Goal: Task Accomplishment & Management: Manage account settings

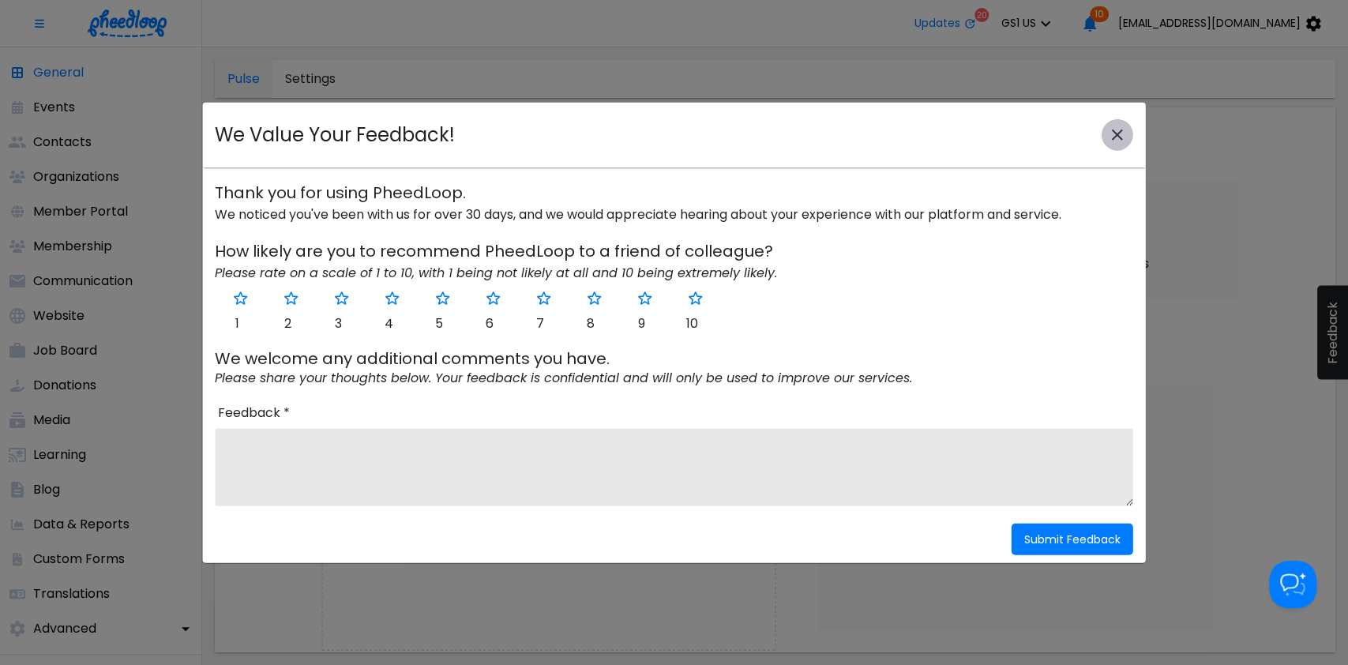
click at [1114, 119] on button "close-modal" at bounding box center [1118, 135] width 32 height 32
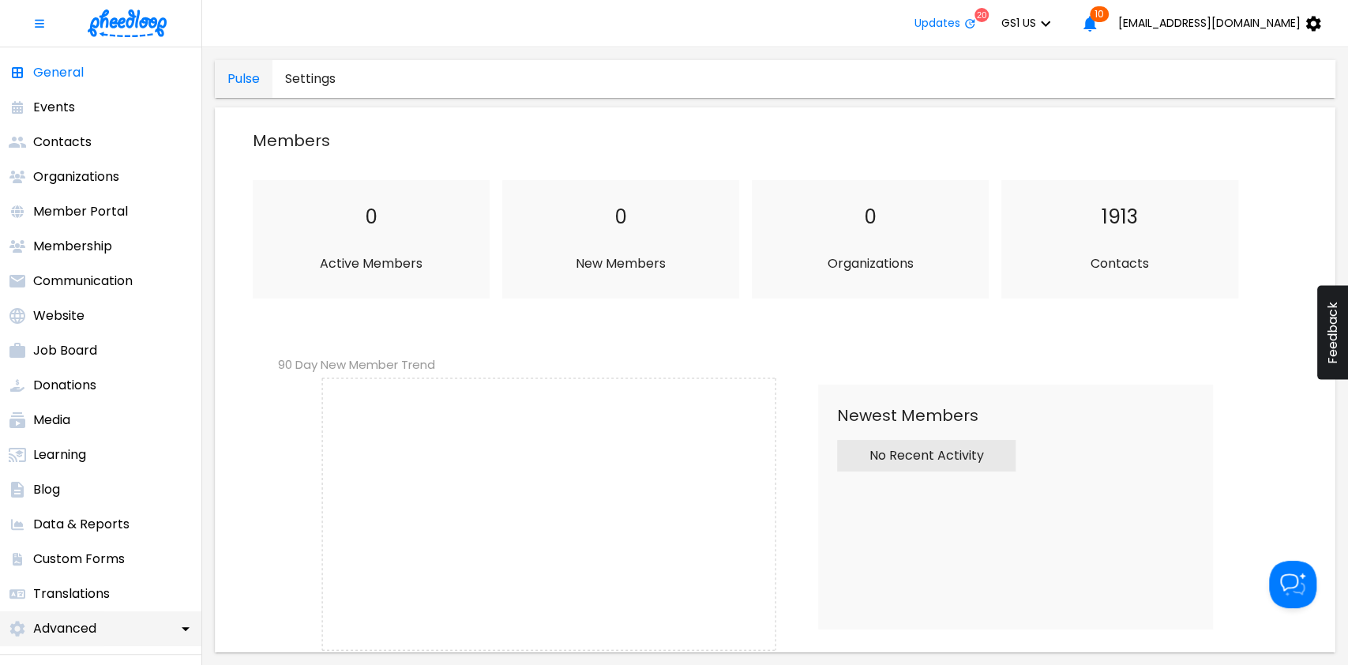
click at [66, 631] on p "Advanced" at bounding box center [64, 628] width 63 height 19
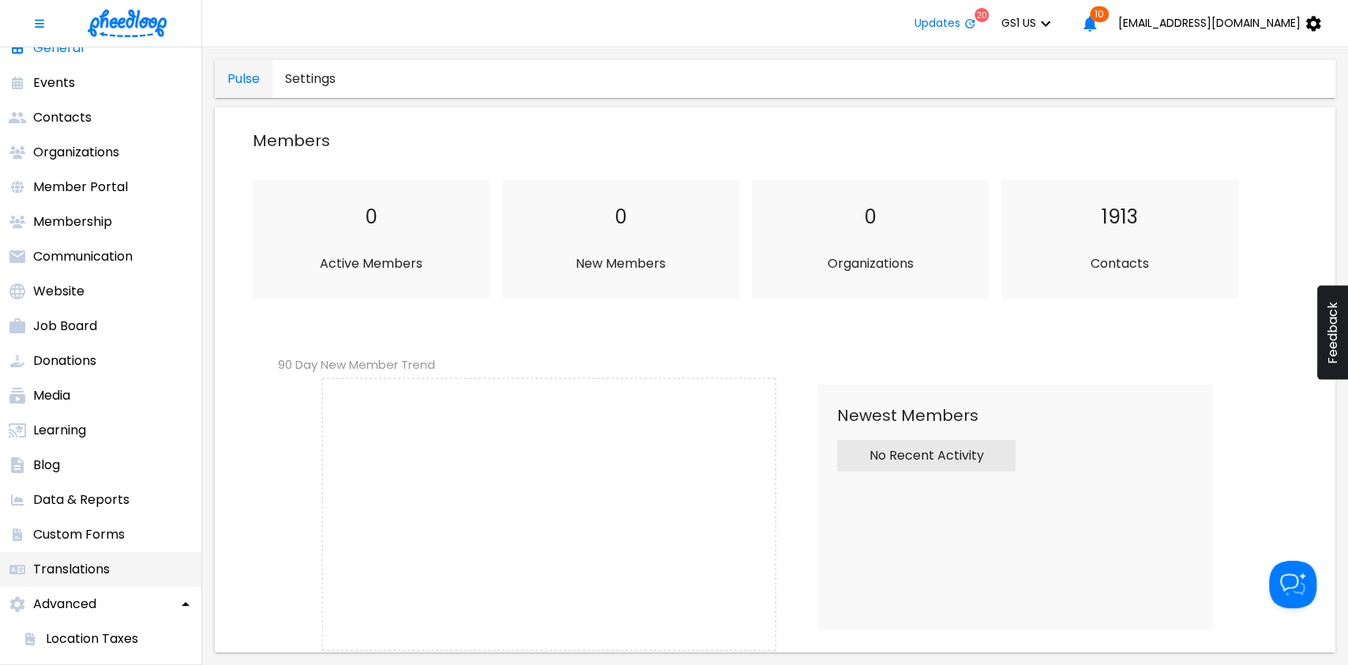
click at [81, 571] on p "Translations" at bounding box center [71, 569] width 77 height 19
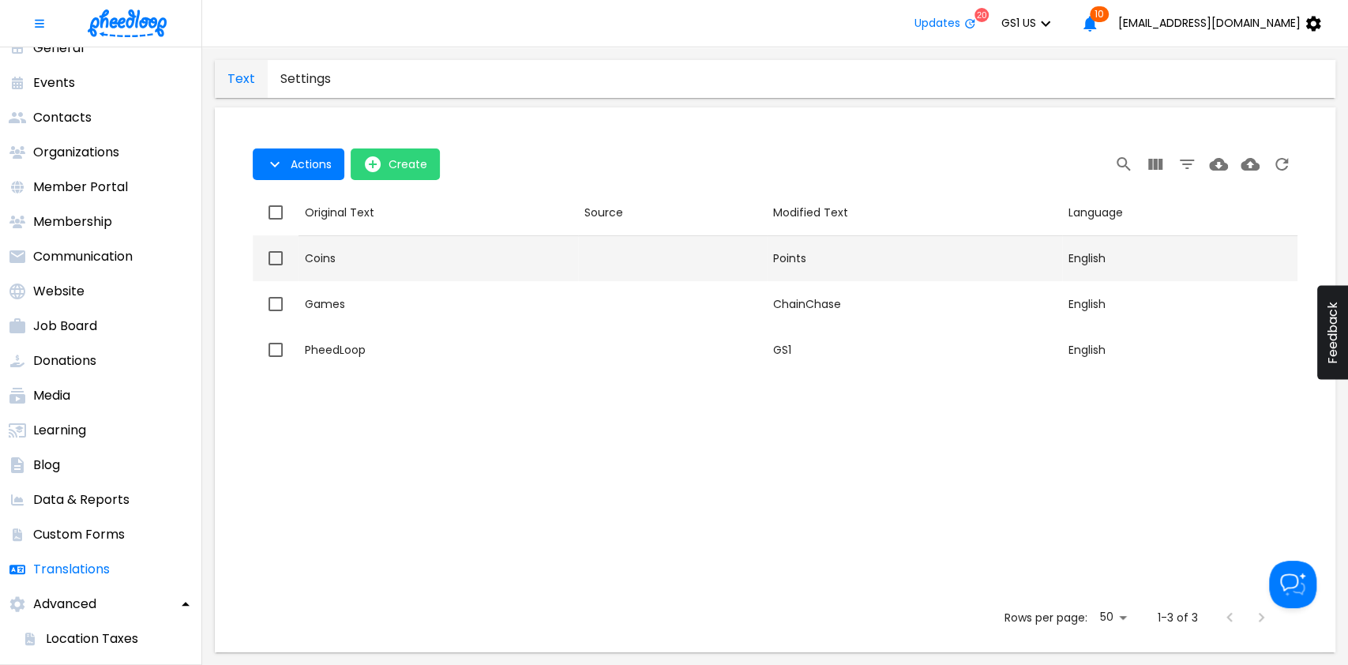
click at [409, 248] on td "Original Text Coins" at bounding box center [439, 258] width 280 height 46
checkbox input "true"
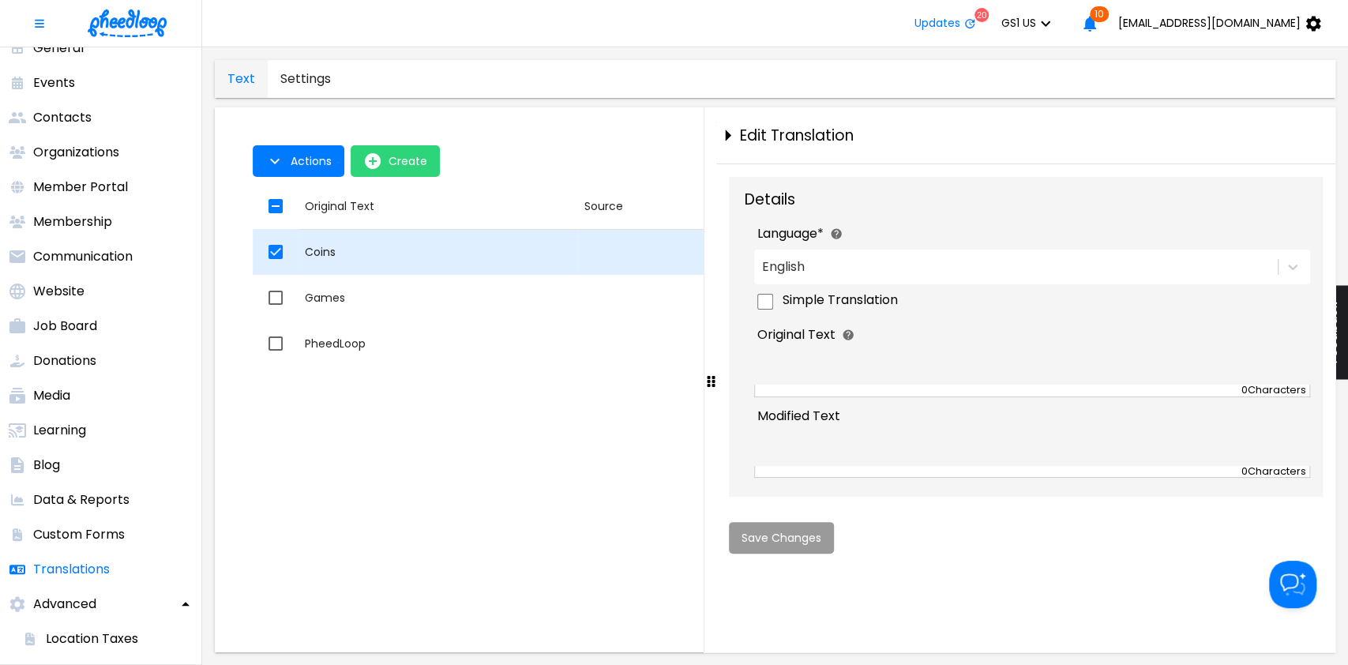
type textarea "Coins"
type textarea "Points"
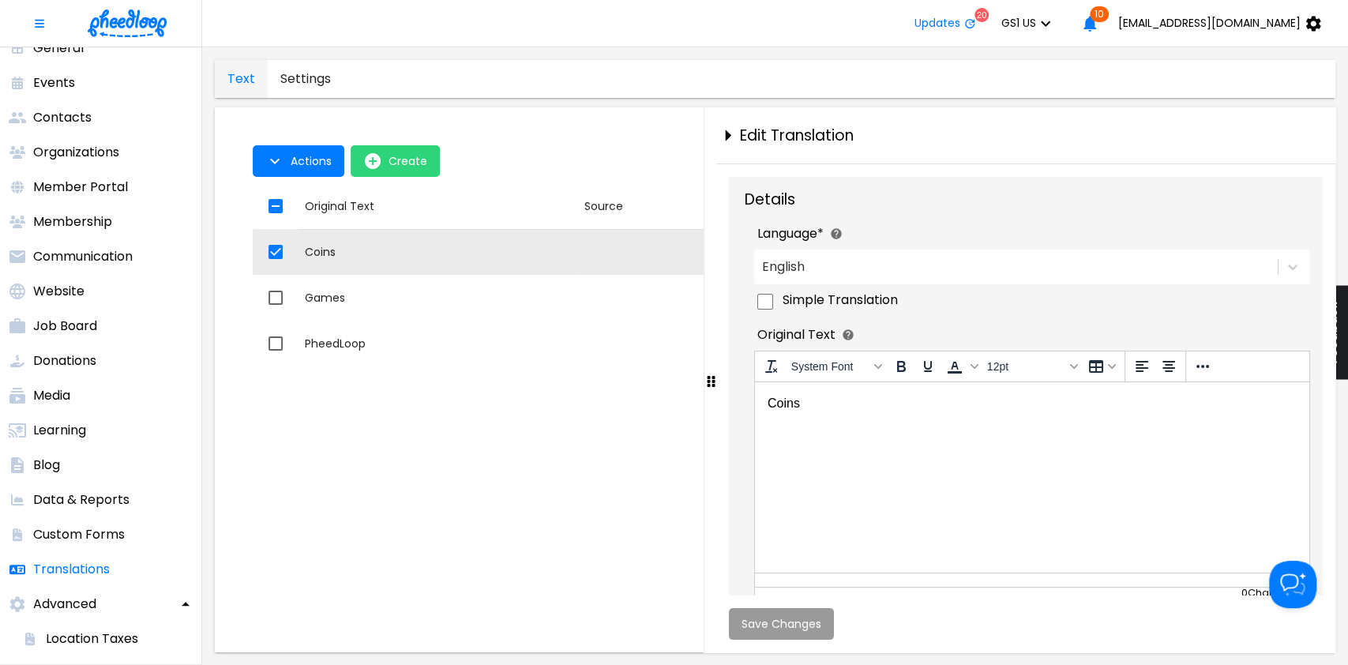
click at [580, 121] on div "1 Selected Actions Create Actions Create Original Text Source Modified Text Lan…" at bounding box center [774, 386] width 1095 height 532
click at [732, 132] on icon "close-drawer" at bounding box center [728, 136] width 28 height 28
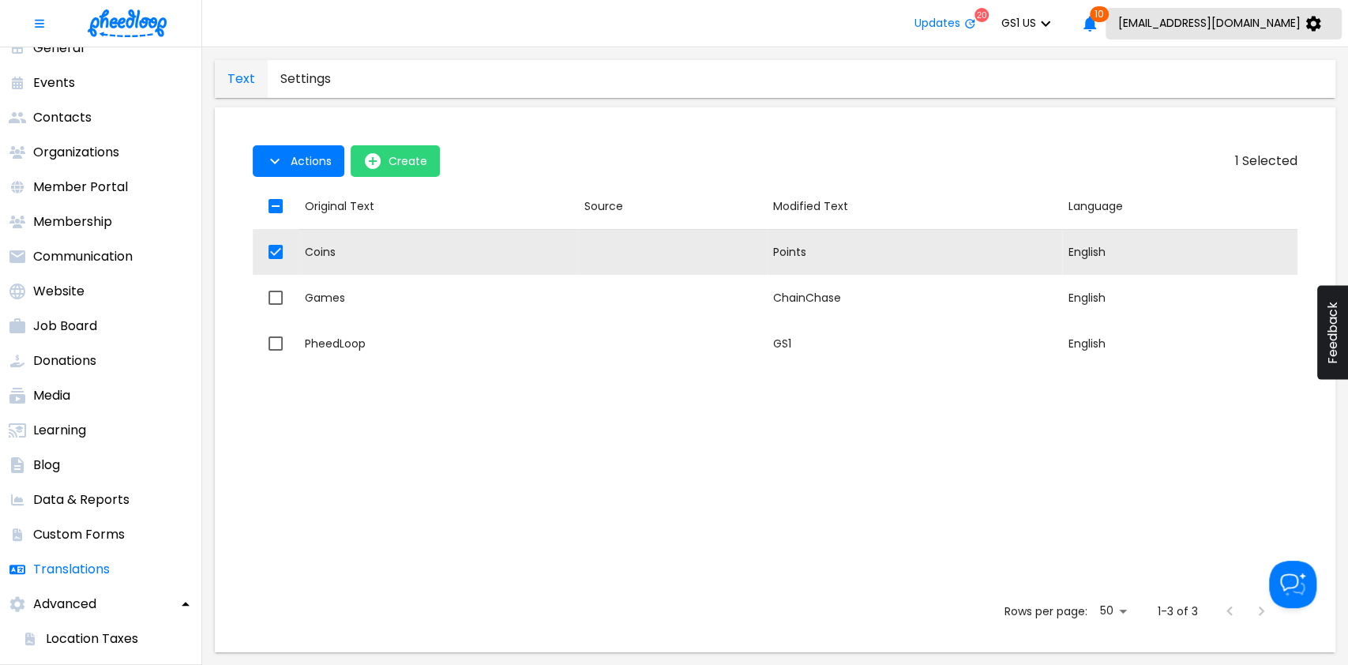
click at [1210, 17] on span "[EMAIL_ADDRESS][DOMAIN_NAME]" at bounding box center [1209, 23] width 182 height 13
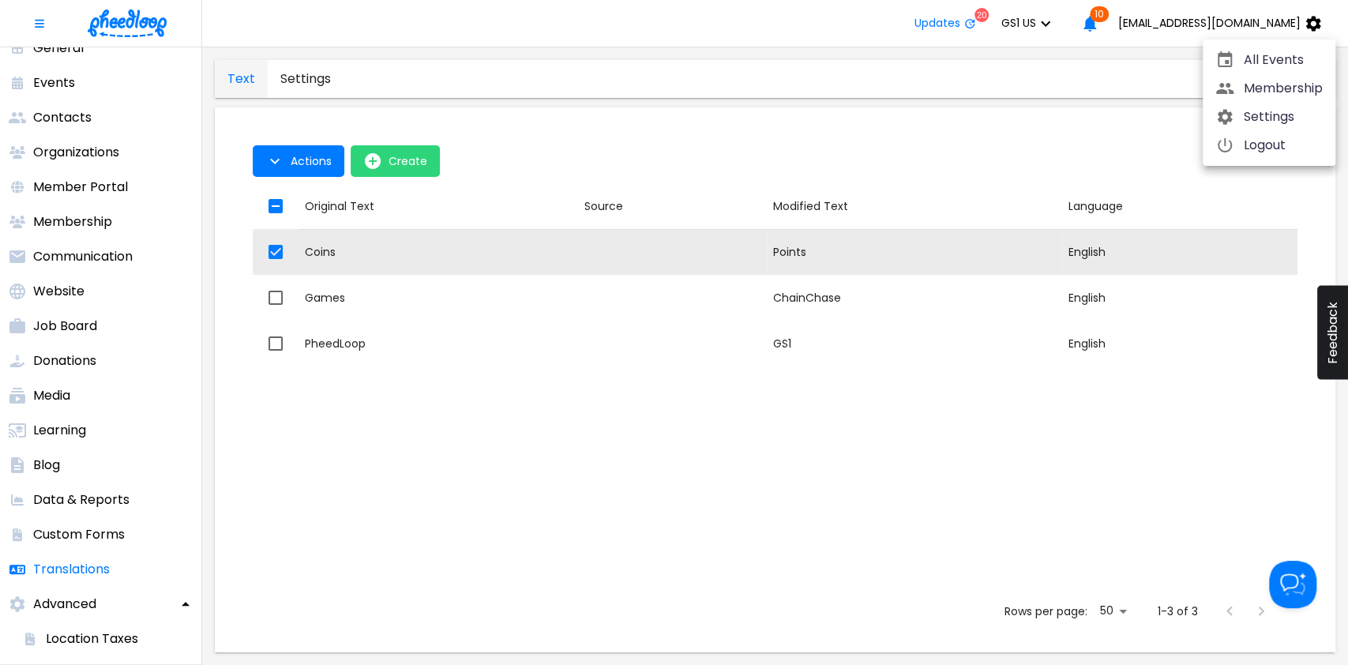
click at [1232, 127] on li "Settings" at bounding box center [1269, 117] width 133 height 28
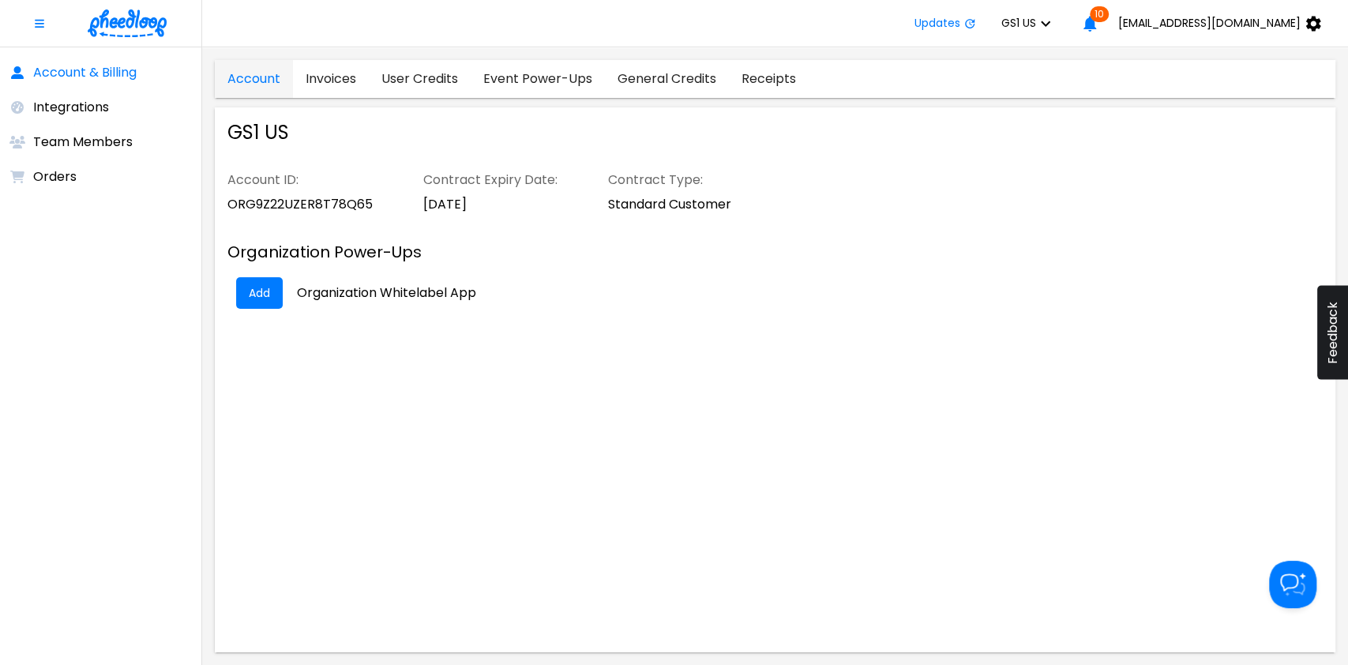
click at [1055, 23] on icon "button" at bounding box center [1045, 23] width 19 height 19
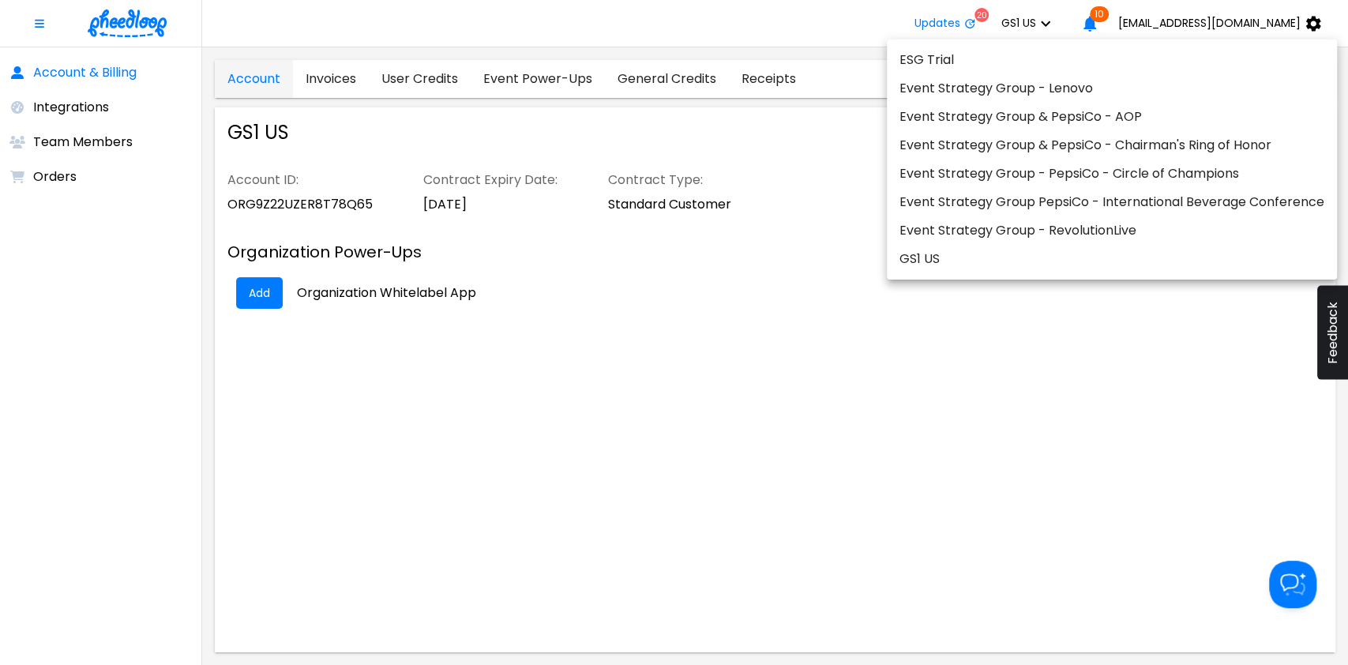
click at [1033, 96] on li "Event Strategy Group - Lenovo" at bounding box center [1112, 88] width 450 height 28
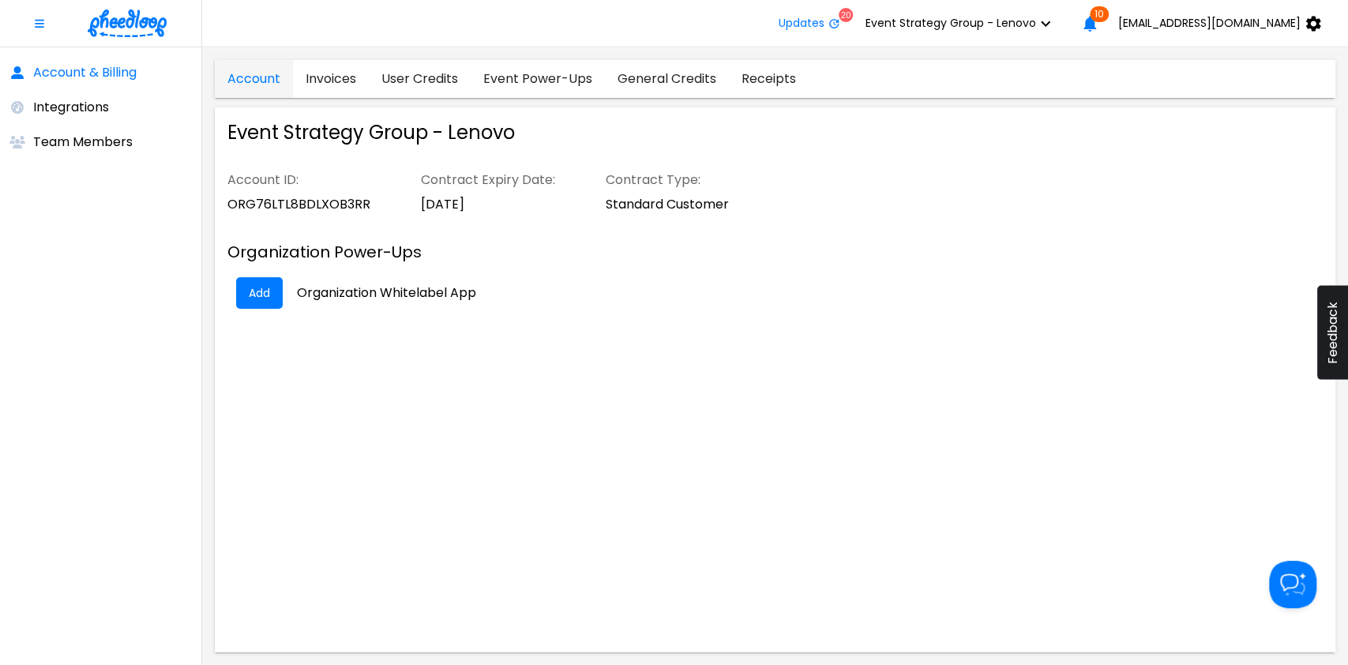
click at [138, 41] on div at bounding box center [101, 23] width 202 height 47
click at [128, 34] on img at bounding box center [127, 23] width 79 height 28
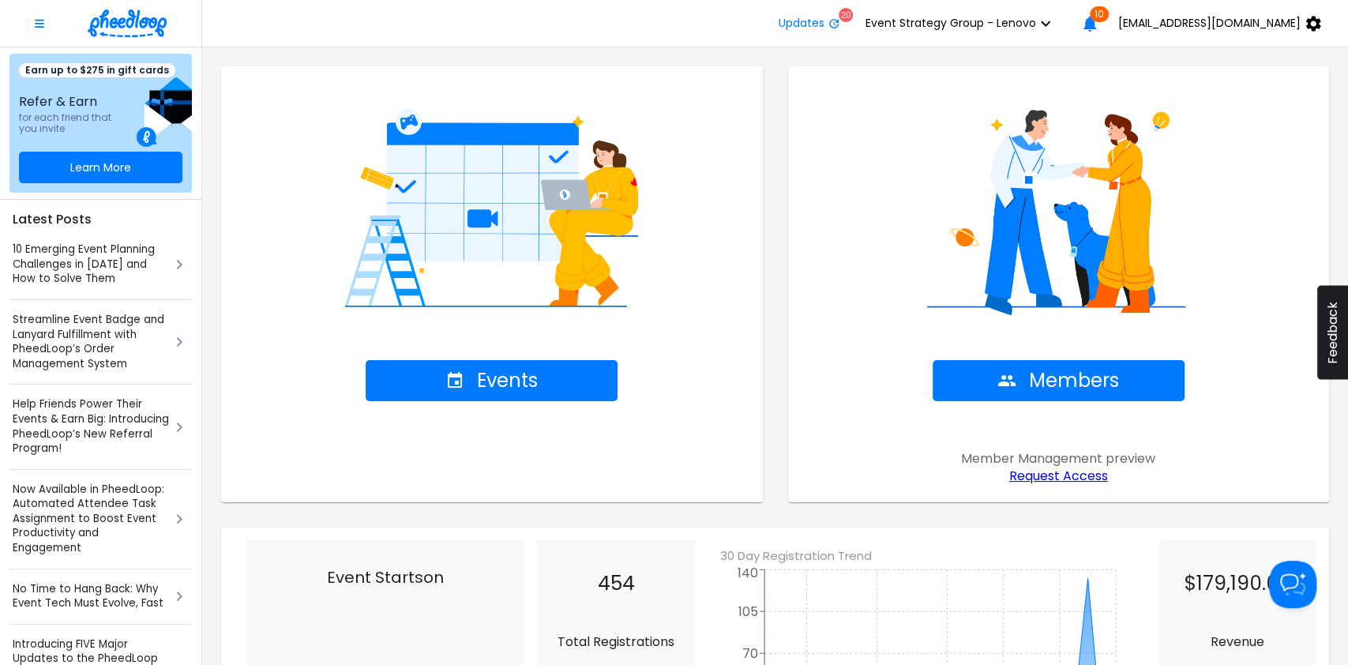
scroll to position [118, 0]
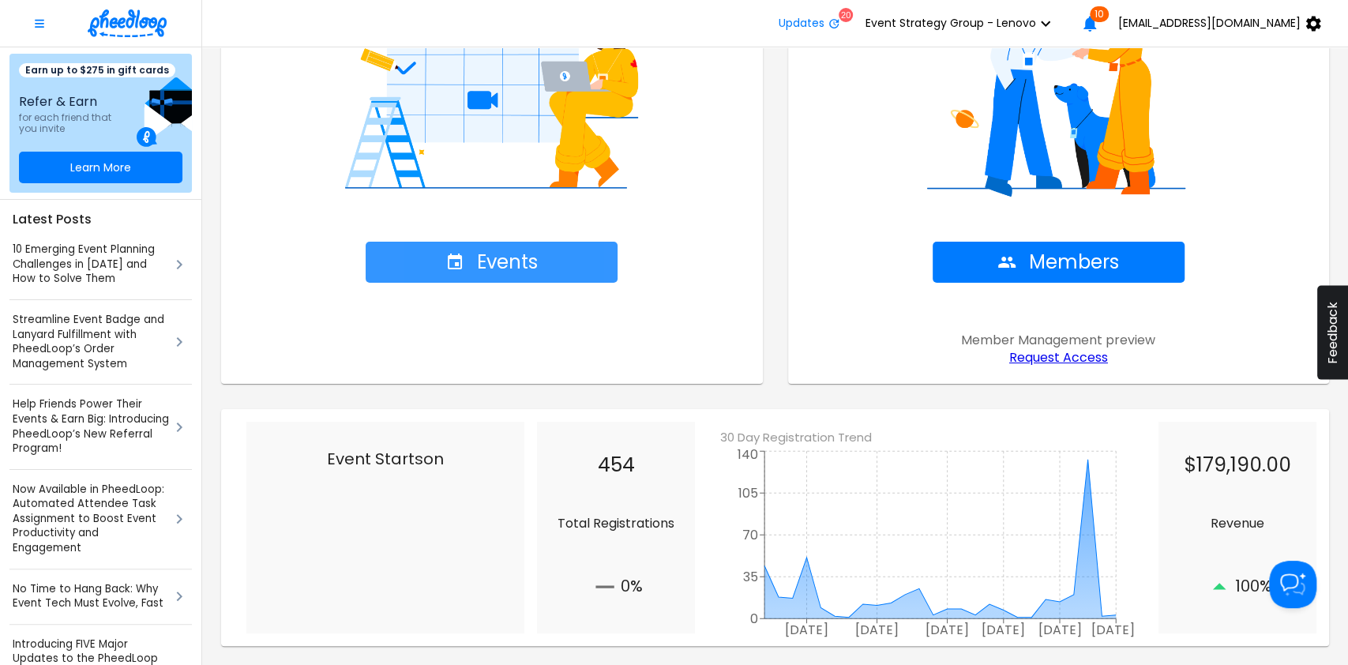
click at [510, 259] on span "Events" at bounding box center [491, 262] width 92 height 22
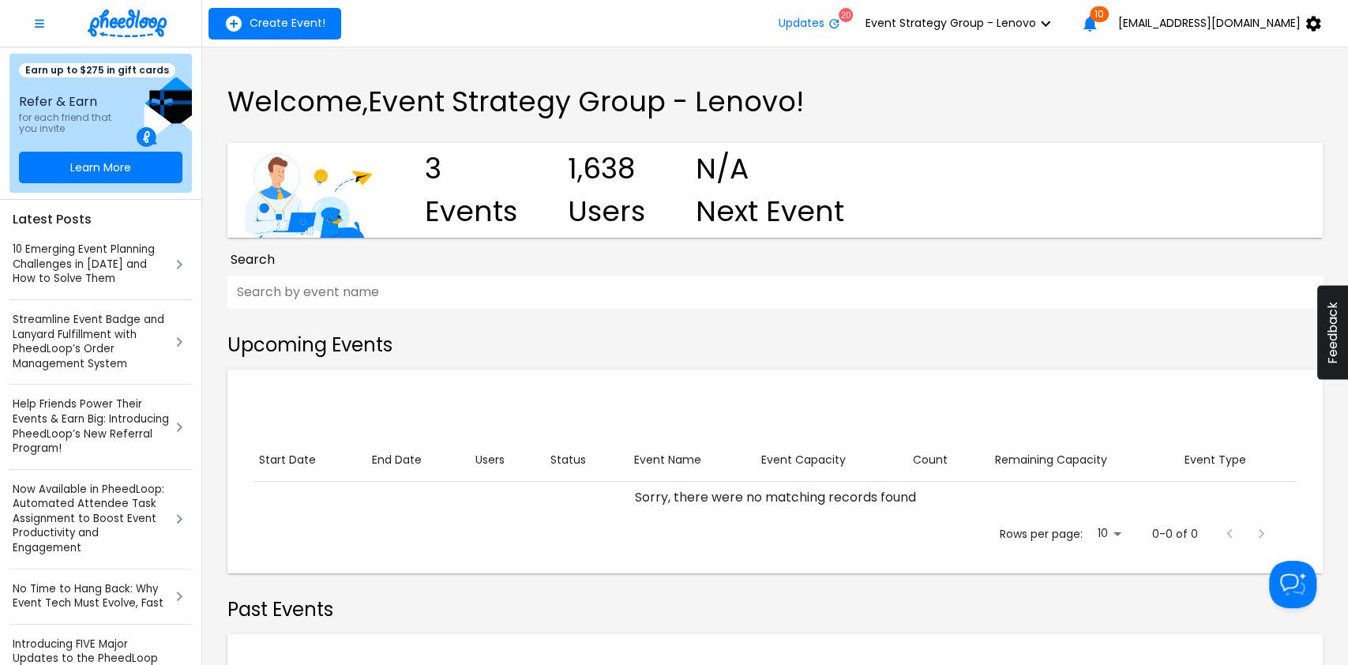
scroll to position [261, 0]
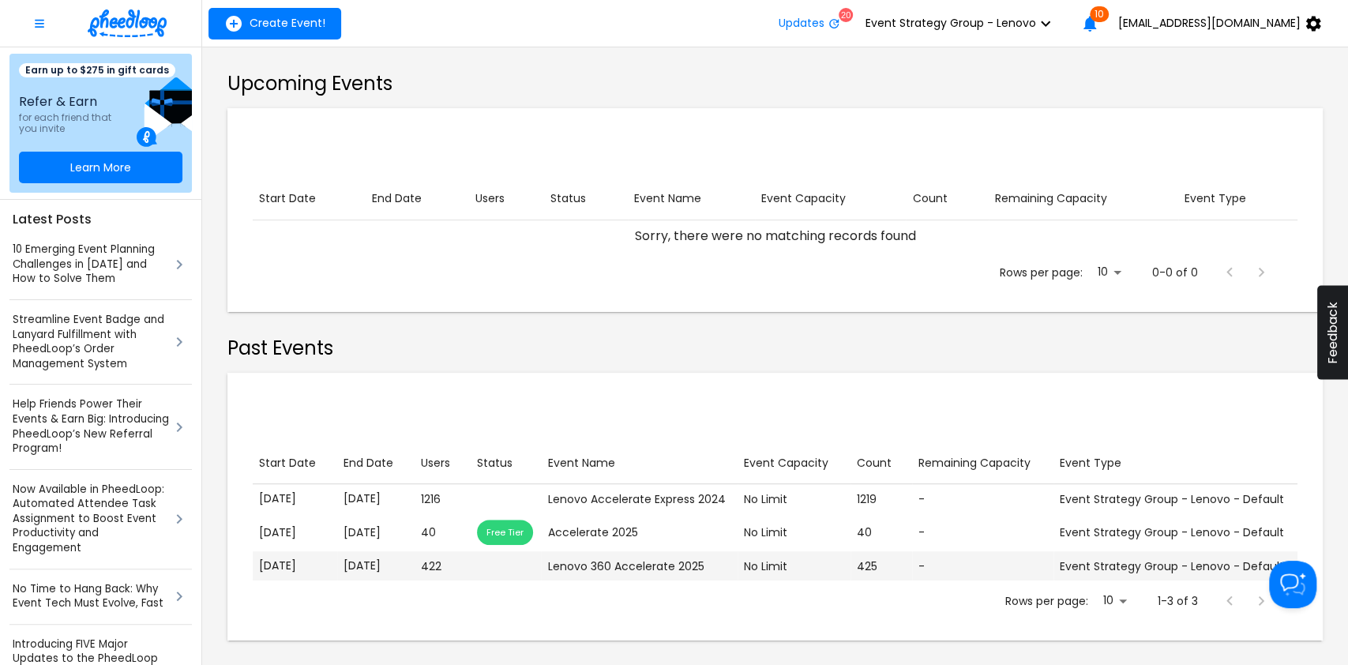
click at [603, 562] on div "Lenovo 360 Accelerate 2025" at bounding box center [638, 566] width 183 height 16
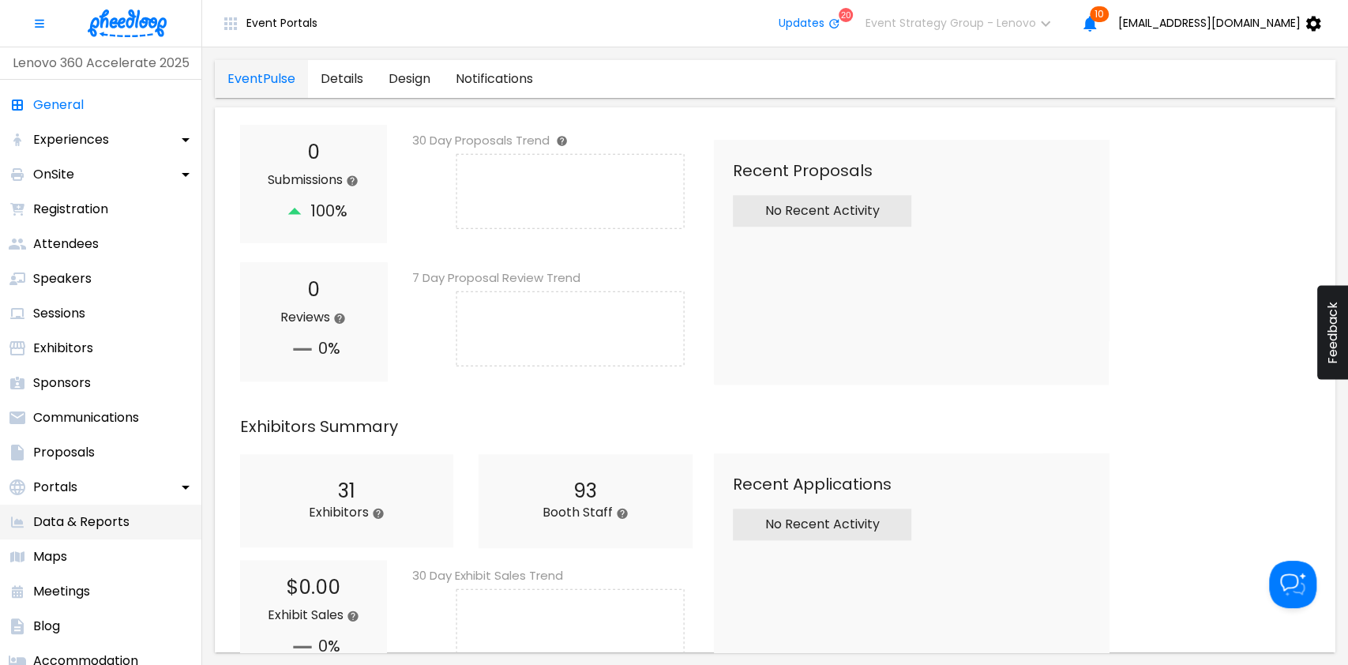
scroll to position [108, 0]
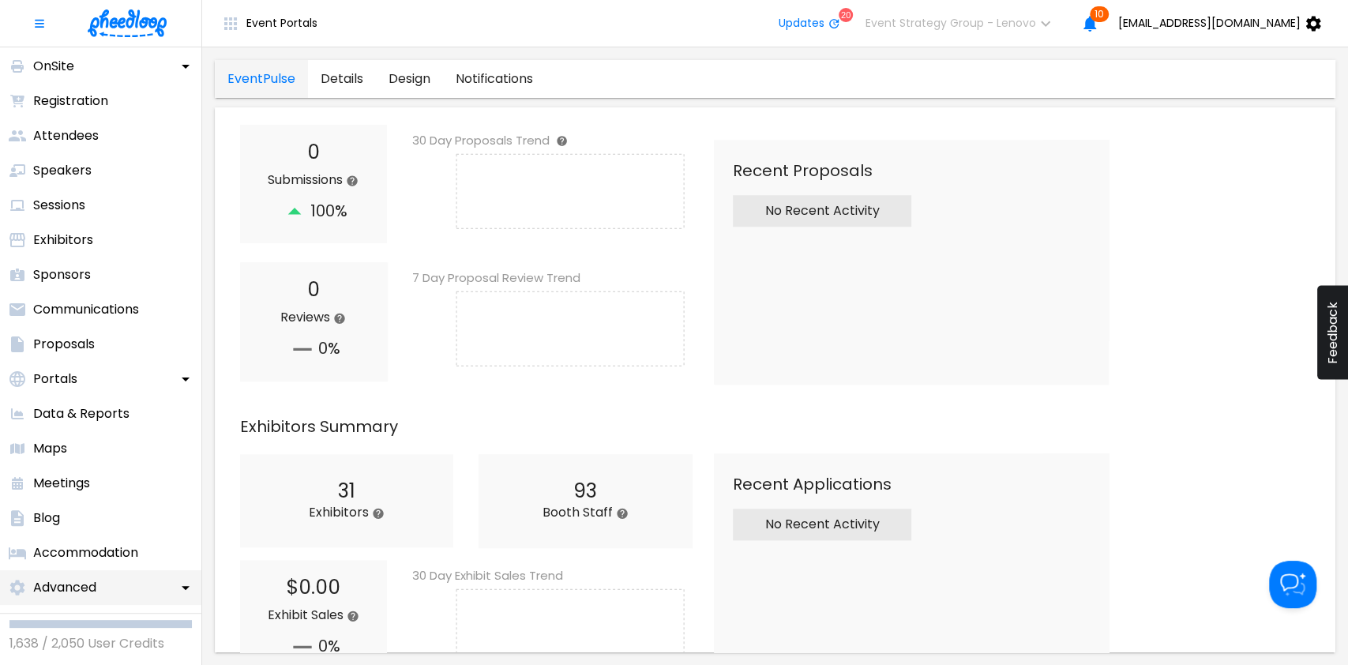
click at [138, 584] on div "Advanced" at bounding box center [100, 587] width 201 height 35
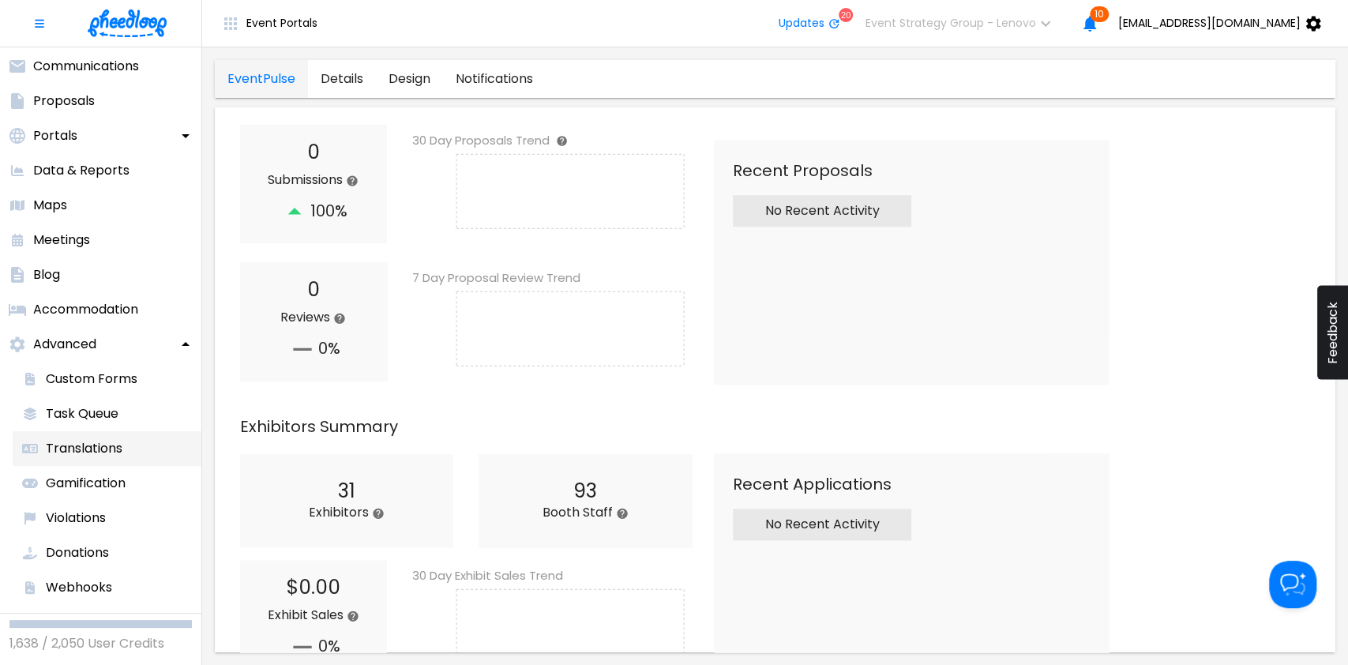
click at [87, 449] on p "Translations" at bounding box center [84, 448] width 77 height 19
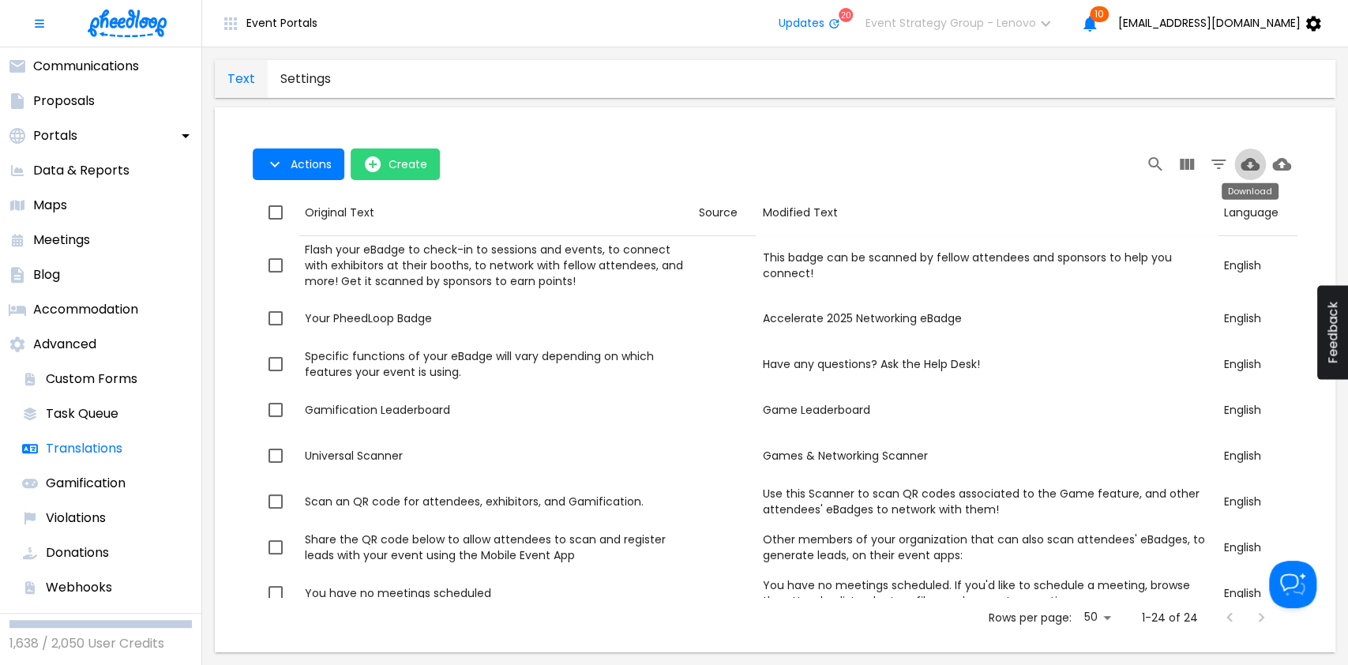
click at [1248, 165] on icon "Download" at bounding box center [1250, 164] width 19 height 19
